Goal: Information Seeking & Learning: Compare options

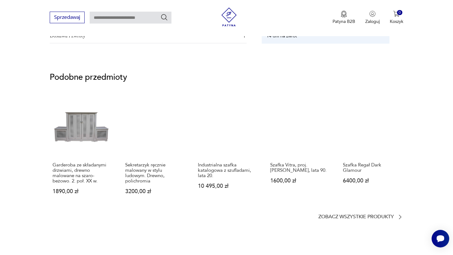
scroll to position [464, 0]
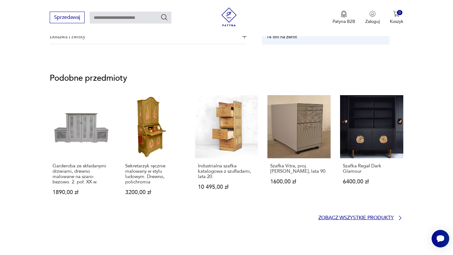
click at [383, 219] on p "Zobacz wszystkie produkty" at bounding box center [355, 218] width 75 height 4
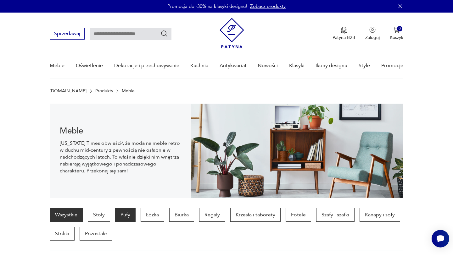
click at [122, 214] on p "Pufy" at bounding box center [125, 215] width 20 height 14
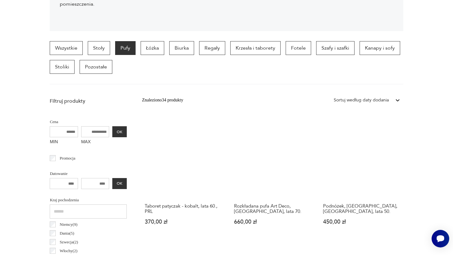
scroll to position [53, 0]
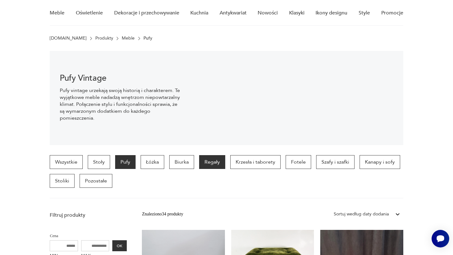
click at [215, 162] on p "Regały" at bounding box center [212, 162] width 26 height 14
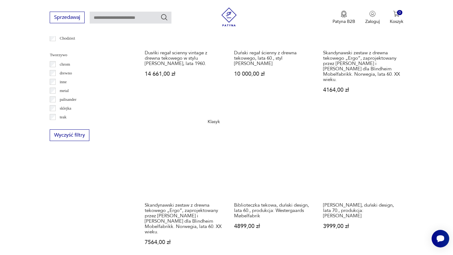
scroll to position [742, 0]
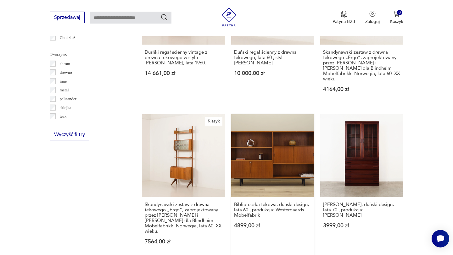
click at [267, 156] on link "Biblioteczka tekowa, duński design, lata 60., produkcja: Westergaards Møbelfabr…" at bounding box center [272, 186] width 83 height 143
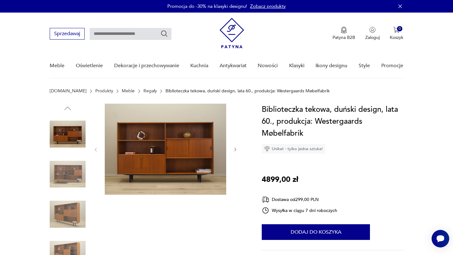
click at [69, 213] on img at bounding box center [68, 215] width 36 height 36
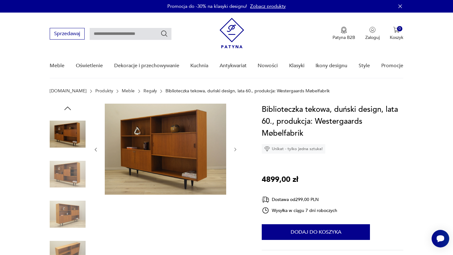
click at [75, 208] on img at bounding box center [68, 215] width 36 height 36
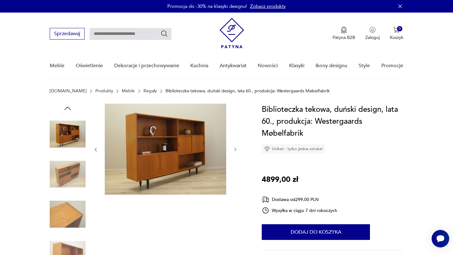
click at [73, 212] on img at bounding box center [68, 215] width 36 height 36
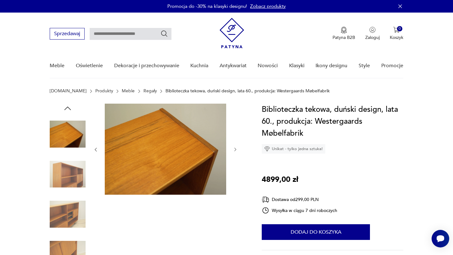
click at [69, 132] on img at bounding box center [68, 134] width 36 height 36
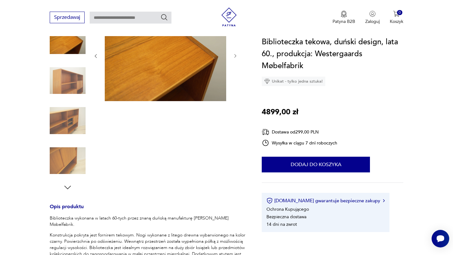
scroll to position [102, 0]
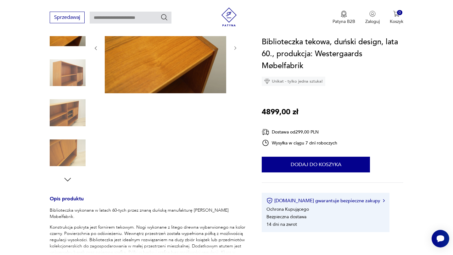
click at [74, 149] on img at bounding box center [68, 153] width 36 height 36
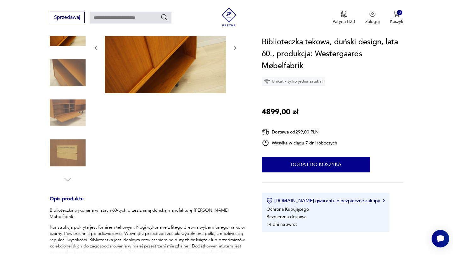
click at [75, 109] on img at bounding box center [68, 113] width 36 height 36
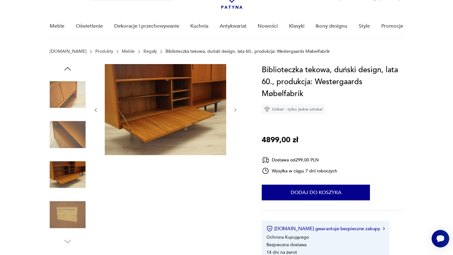
scroll to position [0, 0]
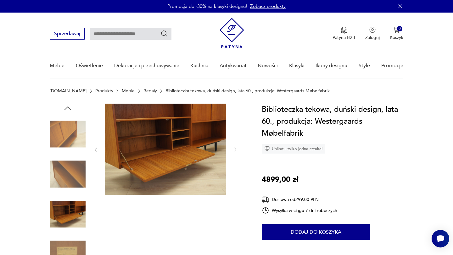
click at [64, 130] on img at bounding box center [68, 134] width 36 height 36
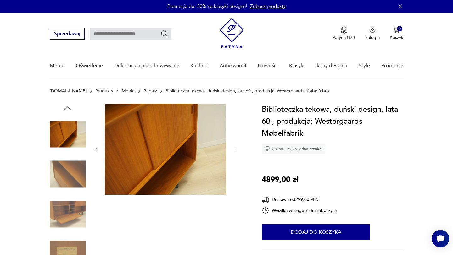
click at [67, 168] on img at bounding box center [68, 175] width 36 height 36
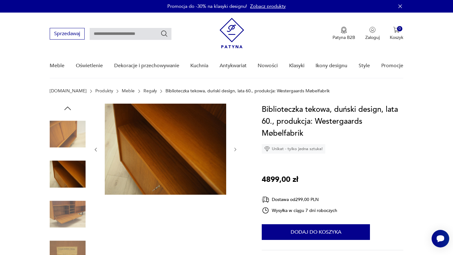
click at [70, 107] on icon "button" at bounding box center [67, 108] width 9 height 9
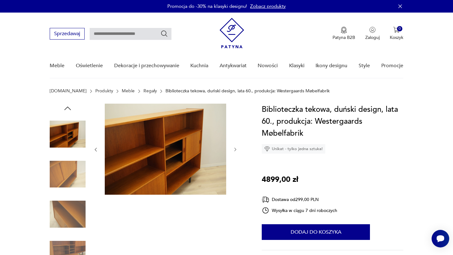
click at [75, 129] on img at bounding box center [68, 134] width 36 height 36
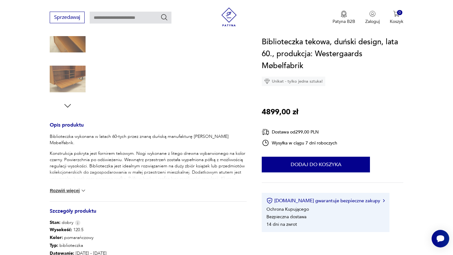
scroll to position [125, 0]
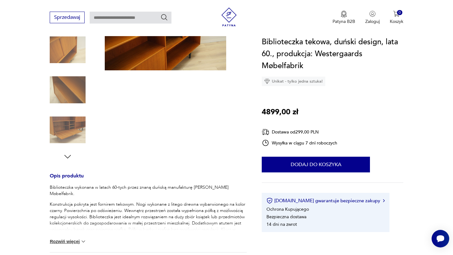
click at [69, 157] on icon "button" at bounding box center [67, 156] width 7 height 3
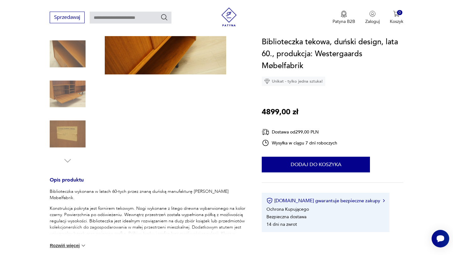
scroll to position [121, 0]
click at [70, 143] on img at bounding box center [68, 134] width 36 height 36
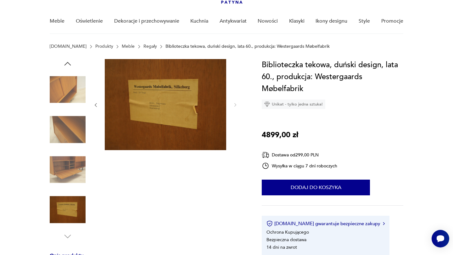
scroll to position [0, 0]
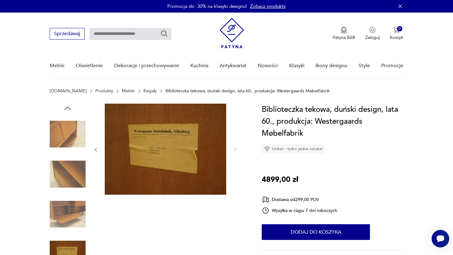
click at [64, 131] on img at bounding box center [68, 134] width 36 height 36
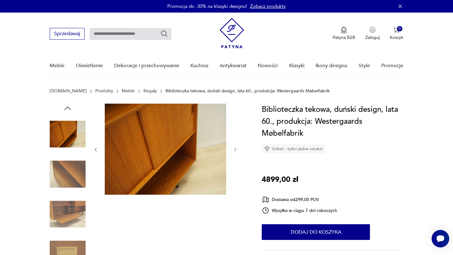
click at [67, 109] on icon "button" at bounding box center [67, 108] width 9 height 9
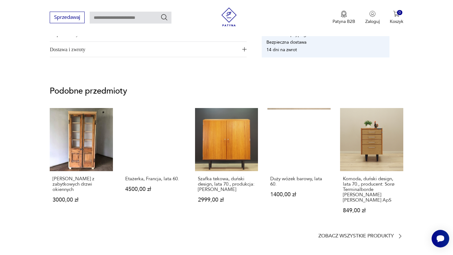
scroll to position [452, 0]
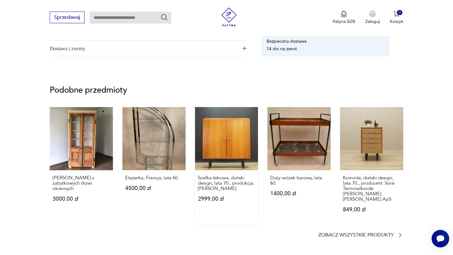
click at [246, 137] on link "Szafka tekowa, duński design, lata 70., produkcja: [PERSON_NAME] 2999,00 zł" at bounding box center [226, 166] width 63 height 118
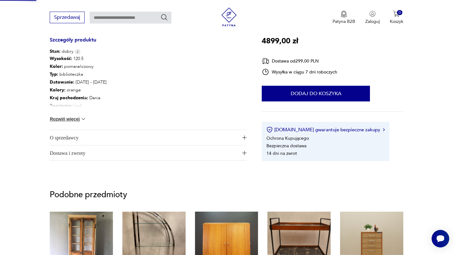
scroll to position [226, 0]
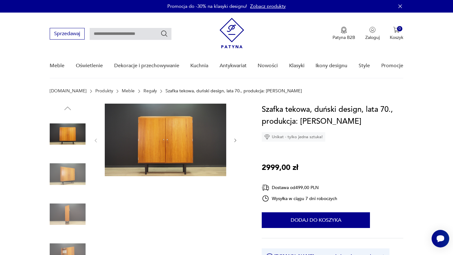
click at [235, 139] on icon "button" at bounding box center [235, 140] width 5 height 5
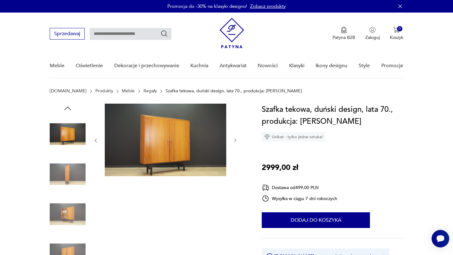
click at [235, 139] on icon "button" at bounding box center [235, 140] width 5 height 5
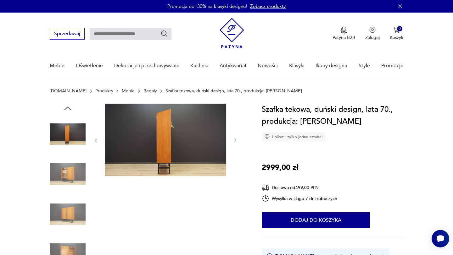
click at [235, 139] on icon "button" at bounding box center [235, 140] width 5 height 5
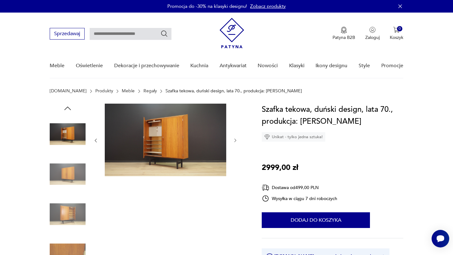
click at [72, 210] on img at bounding box center [68, 215] width 36 height 36
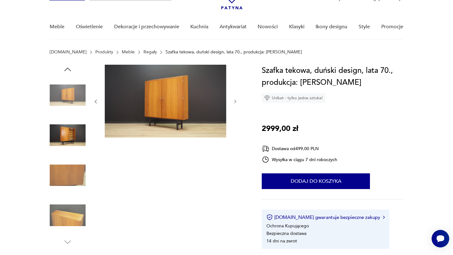
scroll to position [54, 0]
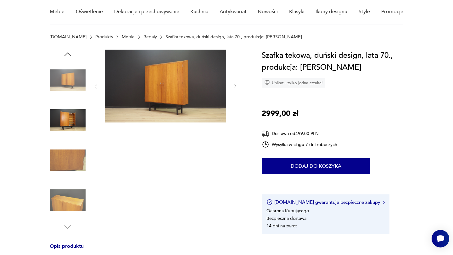
click at [79, 200] on img at bounding box center [68, 201] width 36 height 36
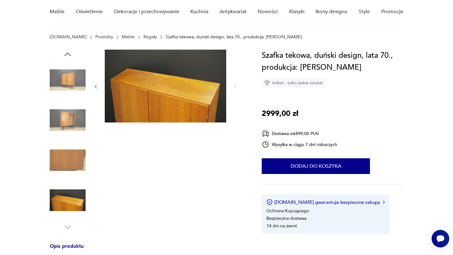
click at [73, 123] on img at bounding box center [68, 121] width 36 height 36
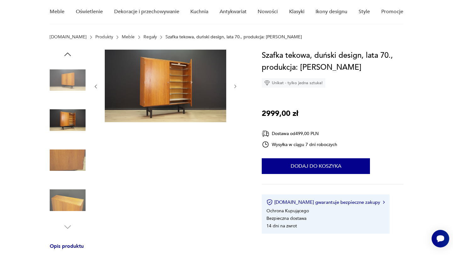
click at [74, 79] on img at bounding box center [68, 80] width 36 height 36
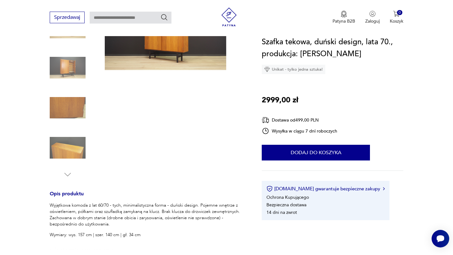
scroll to position [0, 0]
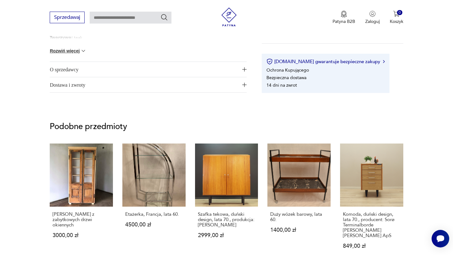
scroll to position [476, 0]
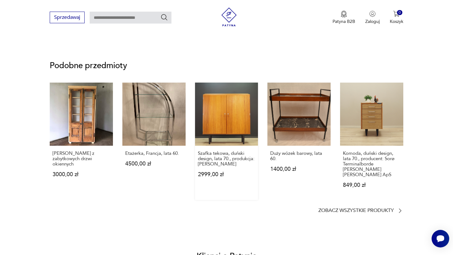
click at [238, 122] on link "Szafka tekowa, duński design, lata 70., produkcja: [PERSON_NAME] 2999,00 zł" at bounding box center [226, 142] width 63 height 118
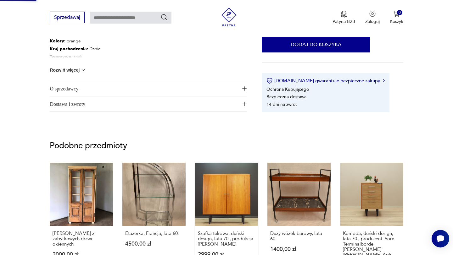
scroll to position [277, 0]
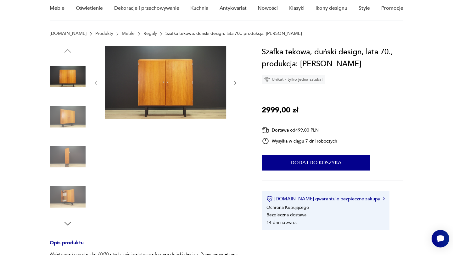
scroll to position [58, 0]
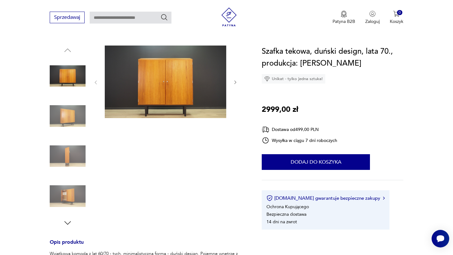
click at [66, 159] on img at bounding box center [68, 156] width 36 height 36
